Goal: Task Accomplishment & Management: Complete application form

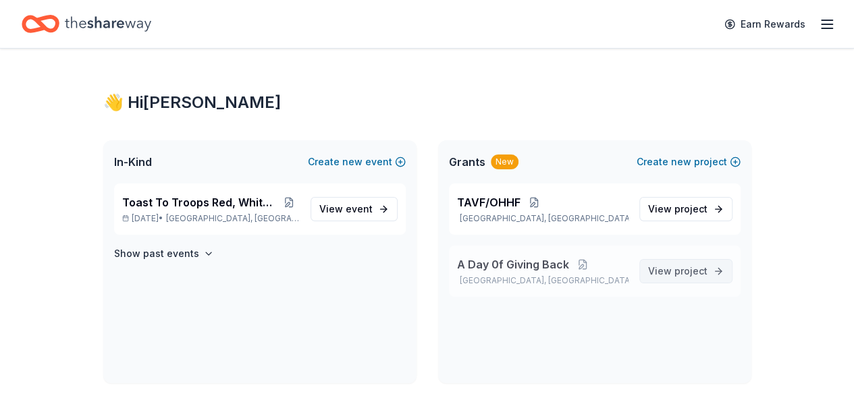
click at [682, 271] on span "project" at bounding box center [690, 270] width 33 height 11
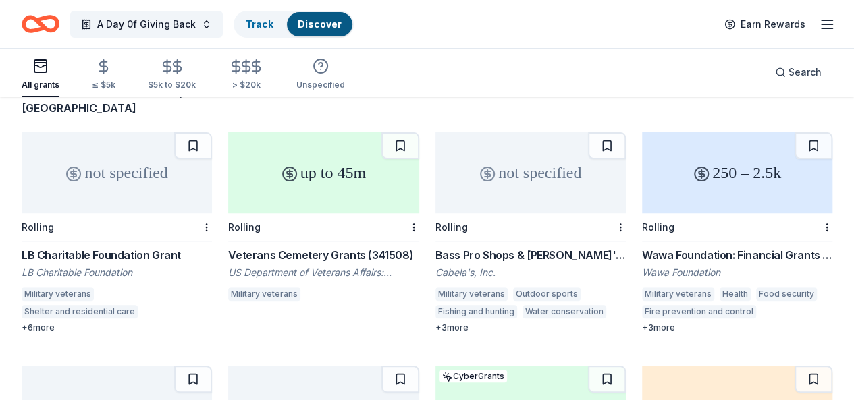
scroll to position [135, 0]
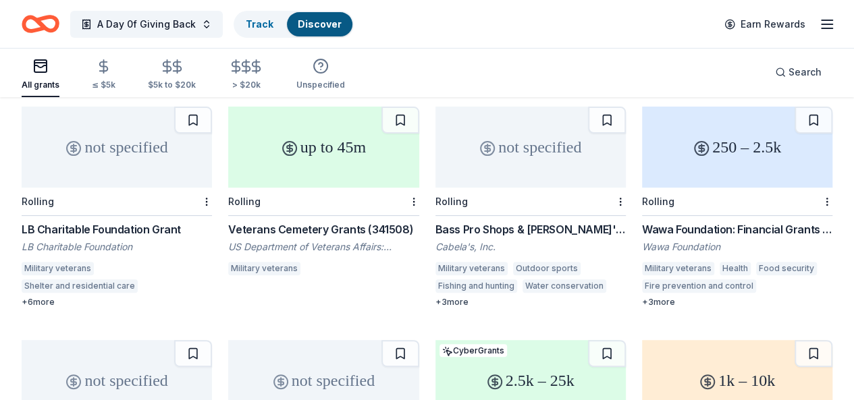
click at [642, 221] on div "Wawa Foundation: Financial Grants - Local Connection Grants (Grants less than $…" at bounding box center [737, 229] width 190 height 16
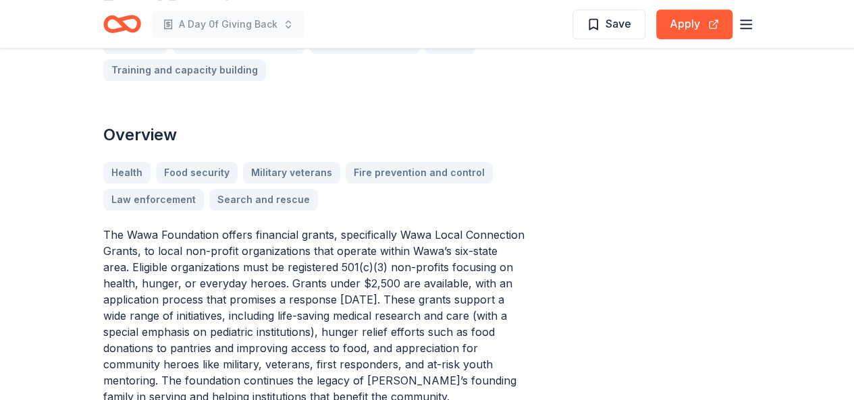
scroll to position [472, 0]
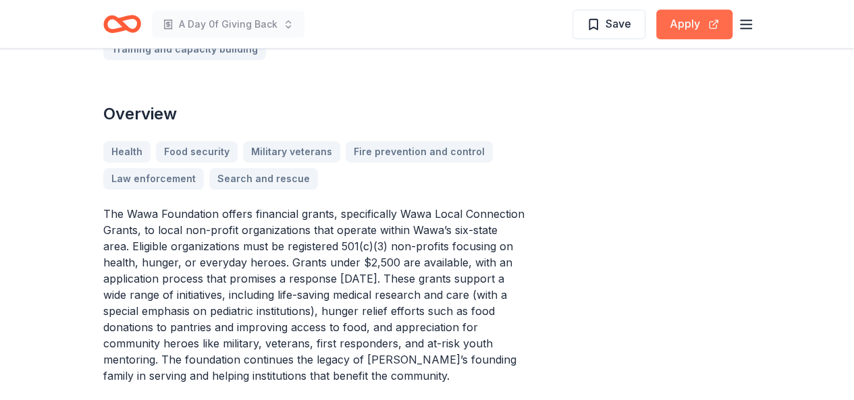
click at [688, 26] on button "Apply" at bounding box center [694, 24] width 76 height 30
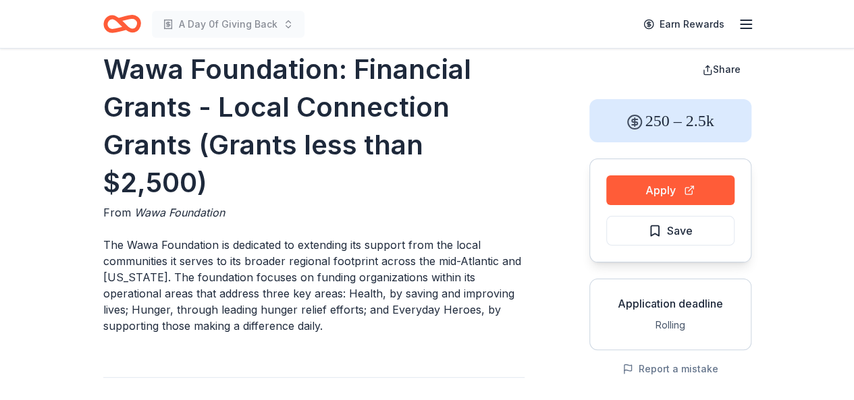
scroll to position [0, 0]
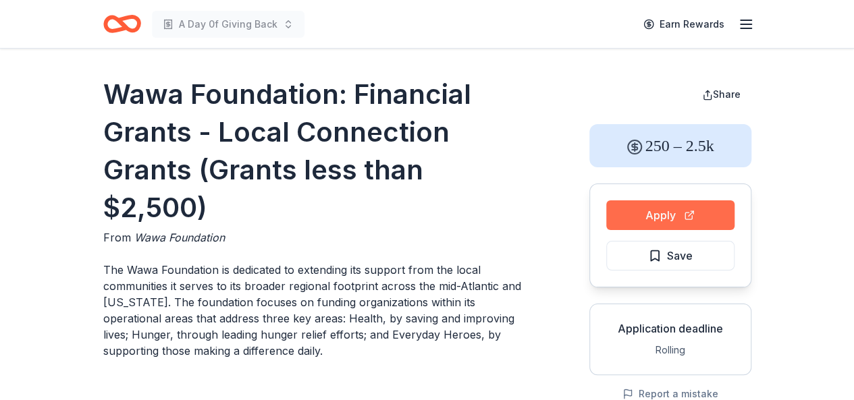
click at [686, 218] on button "Apply" at bounding box center [670, 215] width 128 height 30
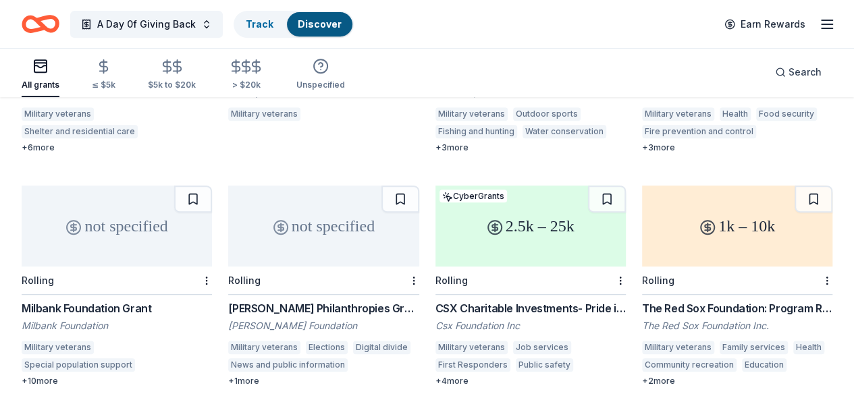
scroll to position [337, 0]
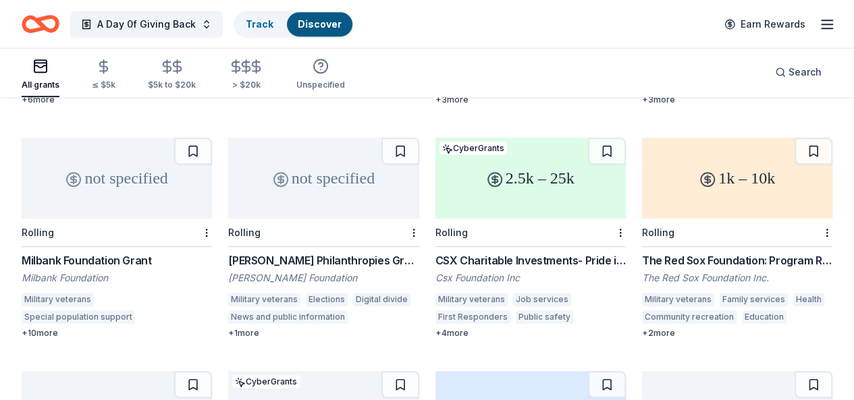
click at [228, 252] on div "[PERSON_NAME] Philanthropies Grants" at bounding box center [323, 260] width 190 height 16
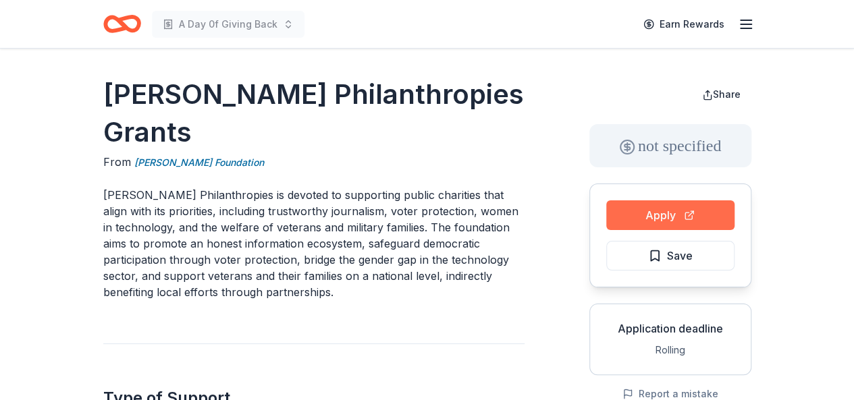
click at [693, 217] on button "Apply" at bounding box center [670, 215] width 128 height 30
click at [668, 198] on div "Apply Save" at bounding box center [670, 236] width 162 height 104
click at [667, 210] on button "Apply" at bounding box center [670, 215] width 128 height 30
